Goal: Task Accomplishment & Management: Use online tool/utility

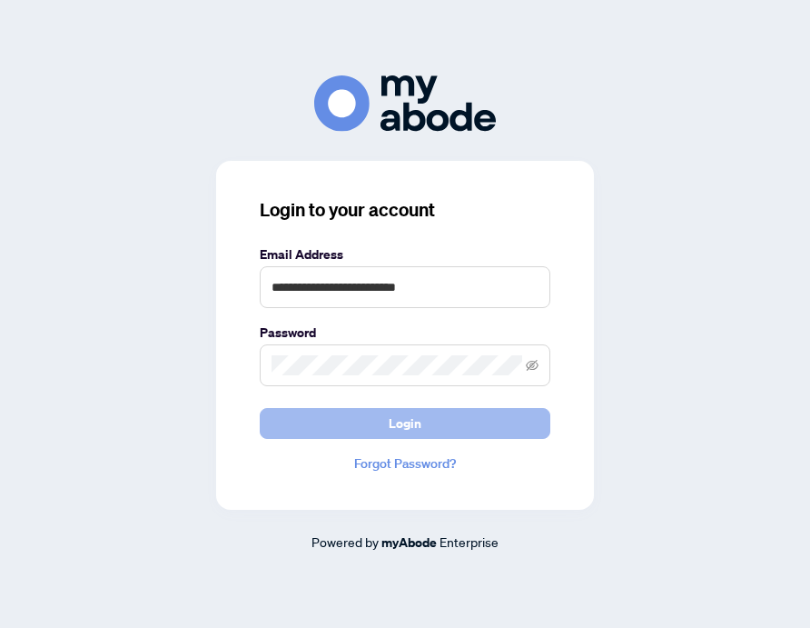
click at [389, 427] on span "Login" at bounding box center [405, 423] width 33 height 29
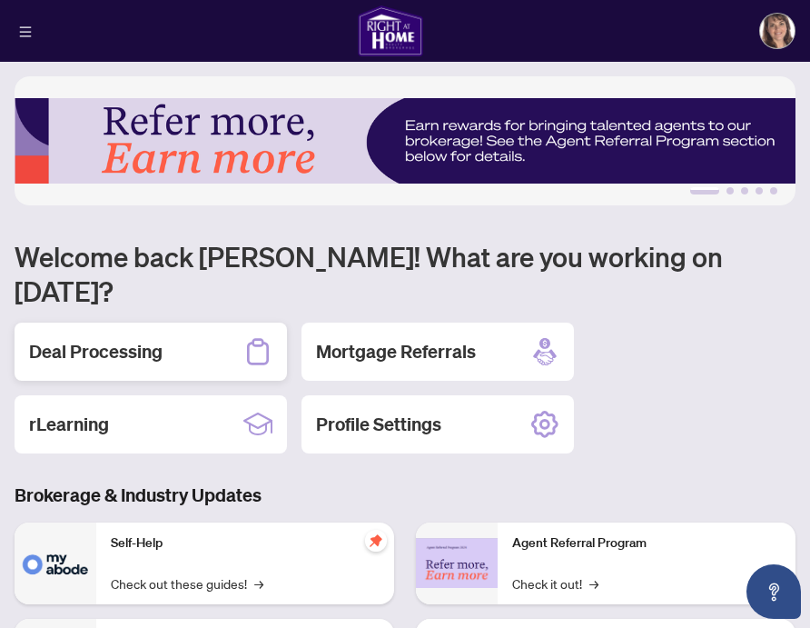
click at [149, 339] on h2 "Deal Processing" at bounding box center [96, 351] width 134 height 25
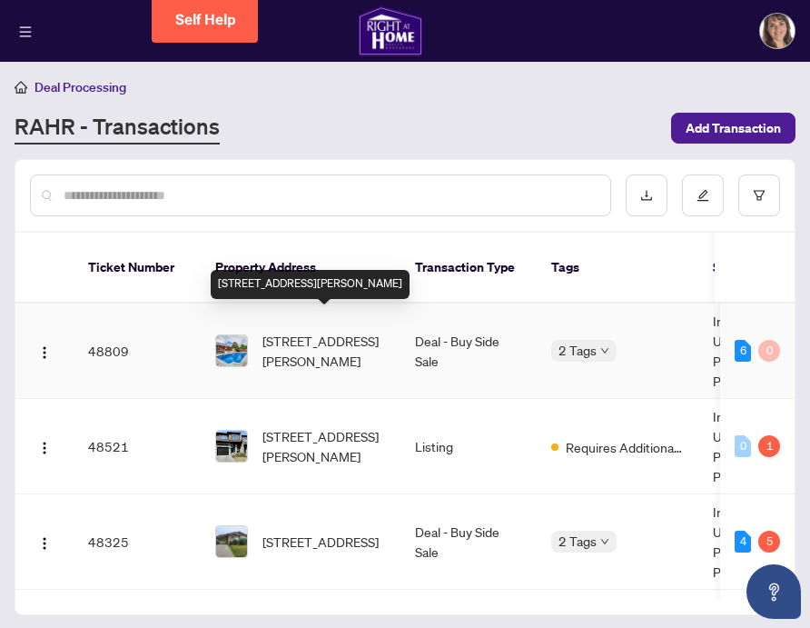
click at [294, 332] on span "[STREET_ADDRESS][PERSON_NAME]" at bounding box center [324, 351] width 124 height 40
click at [314, 344] on span "[STREET_ADDRESS][PERSON_NAME]" at bounding box center [324, 351] width 124 height 40
click at [330, 335] on span "[STREET_ADDRESS][PERSON_NAME]" at bounding box center [324, 351] width 124 height 40
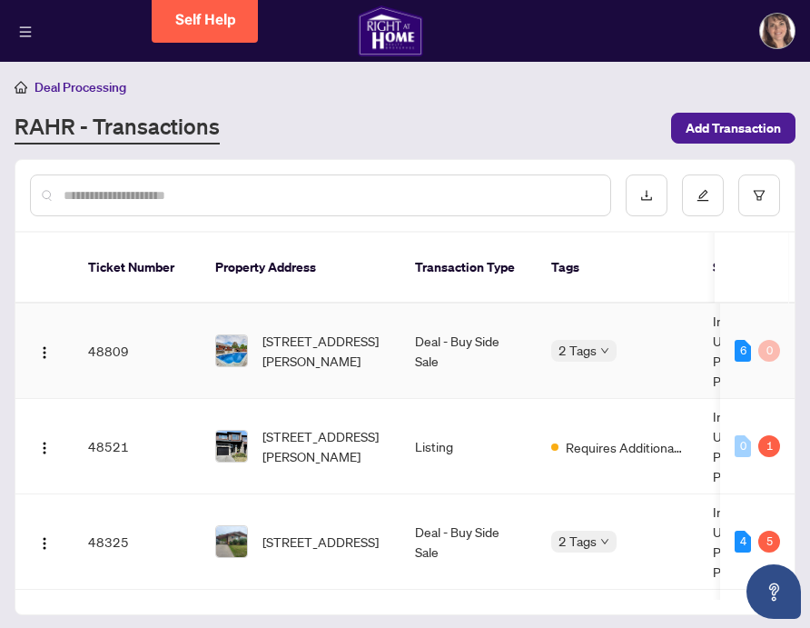
click at [103, 324] on td "48809" at bounding box center [137, 350] width 127 height 95
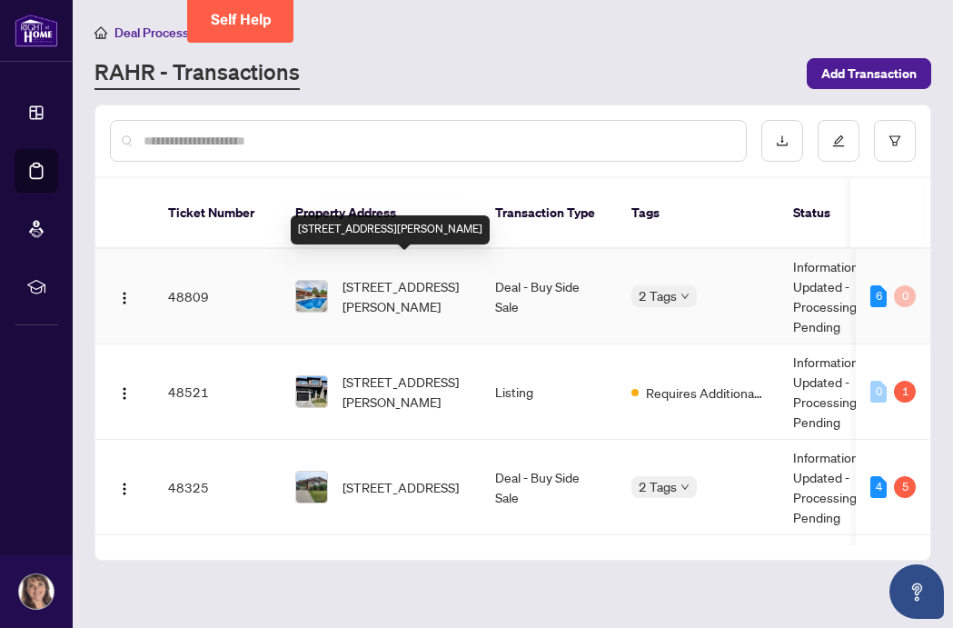
click at [356, 280] on span "[STREET_ADDRESS][PERSON_NAME]" at bounding box center [404, 296] width 124 height 40
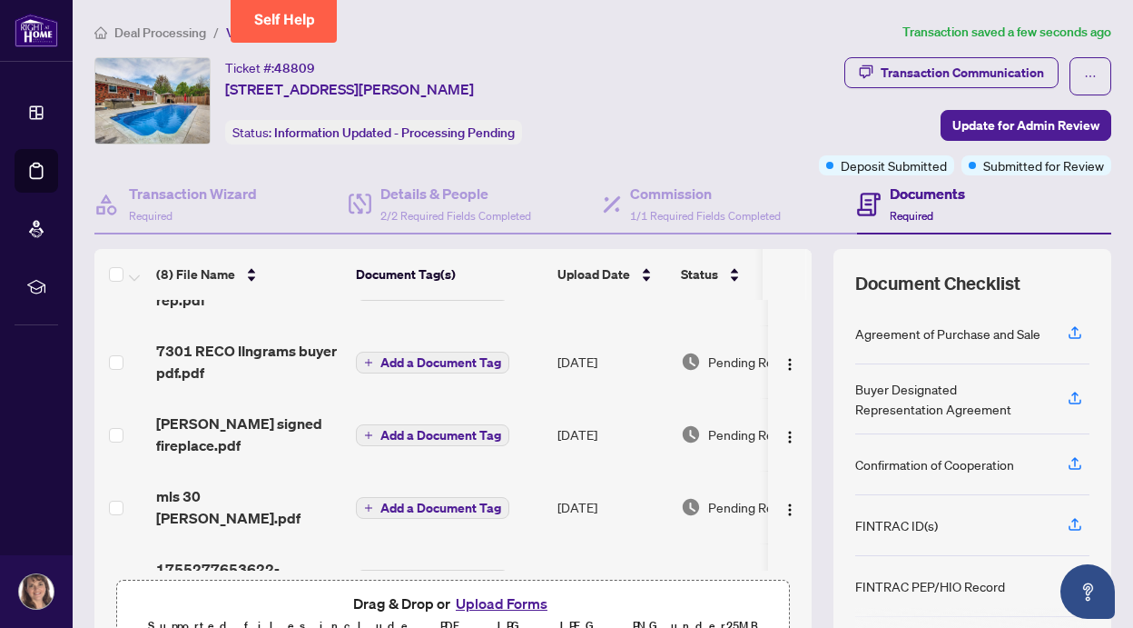
scroll to position [259, 0]
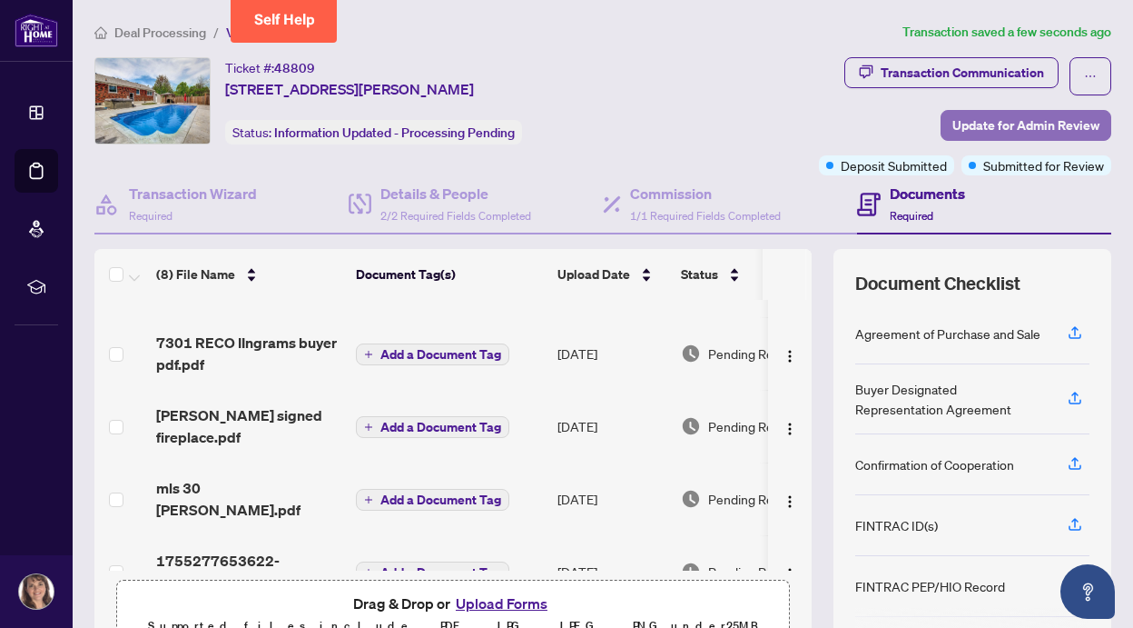
click at [809, 124] on span "Update for Admin Review" at bounding box center [1026, 125] width 147 height 29
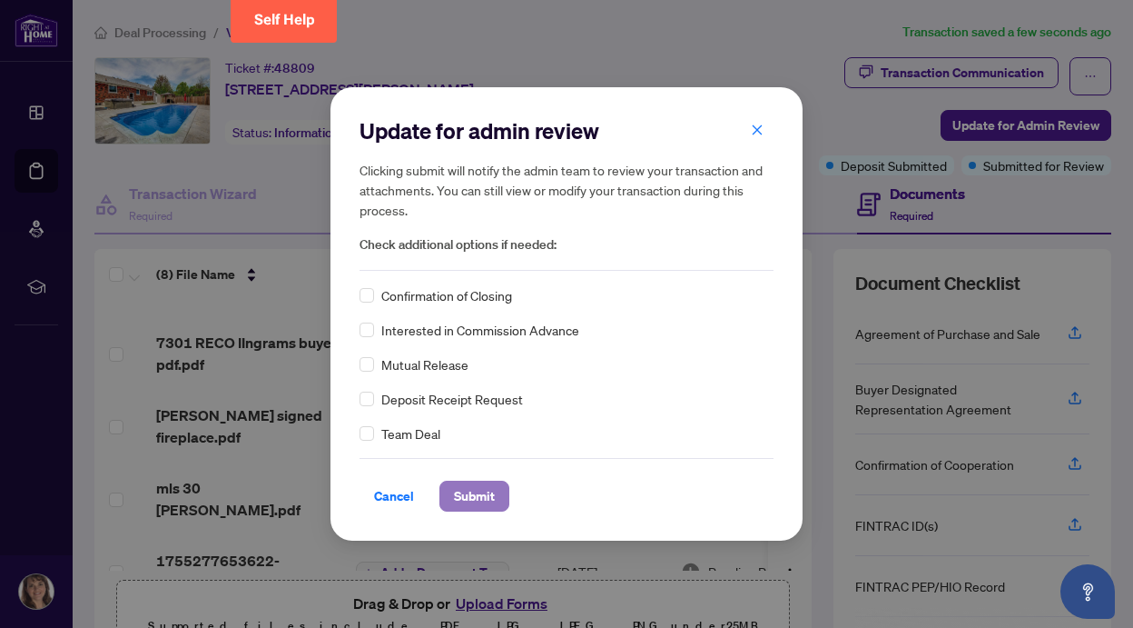
click at [475, 490] on span "Submit" at bounding box center [474, 495] width 41 height 29
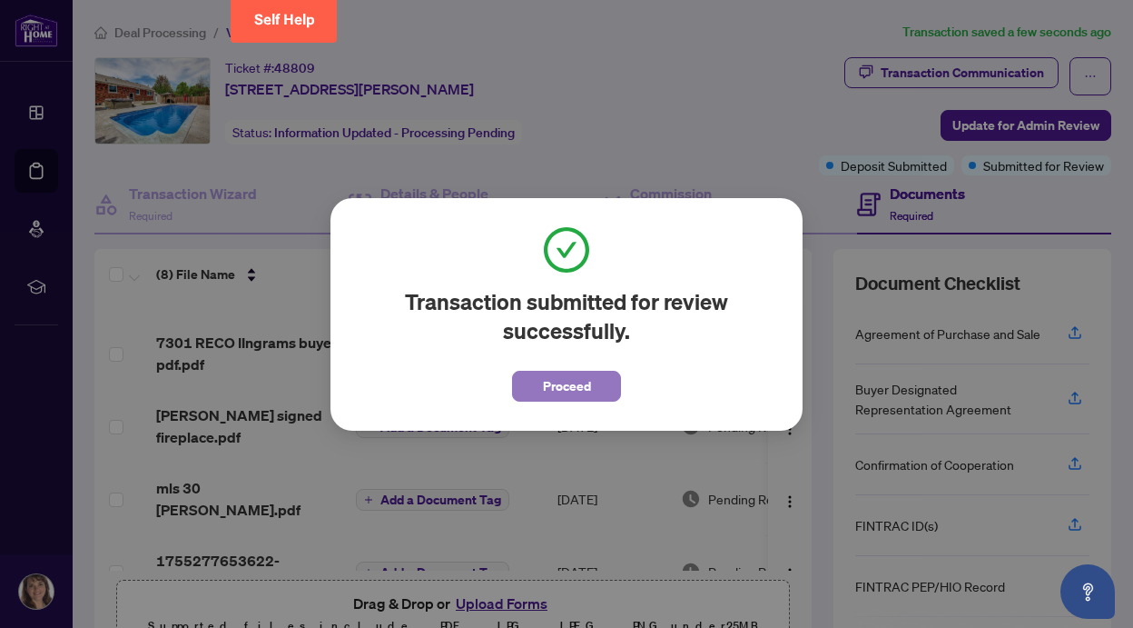
click at [572, 385] on span "Proceed" at bounding box center [567, 385] width 48 height 29
